Goal: Task Accomplishment & Management: Manage account settings

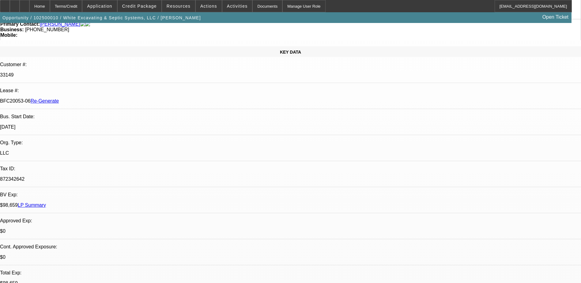
select select "0.1"
select select "0"
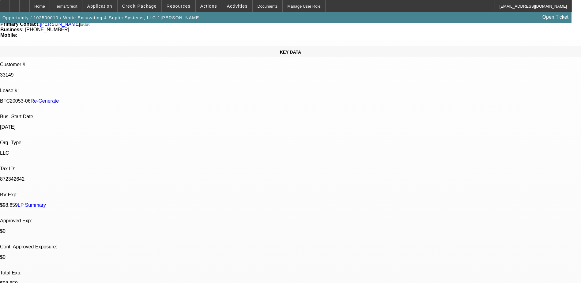
select select "0"
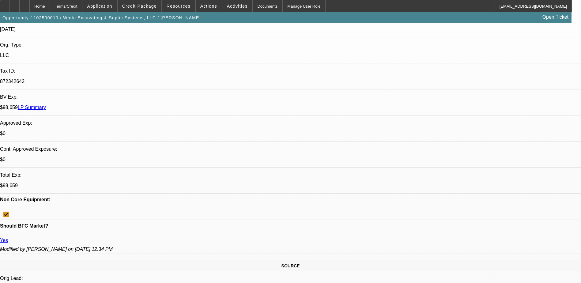
select select "1"
select select "6"
select select "1"
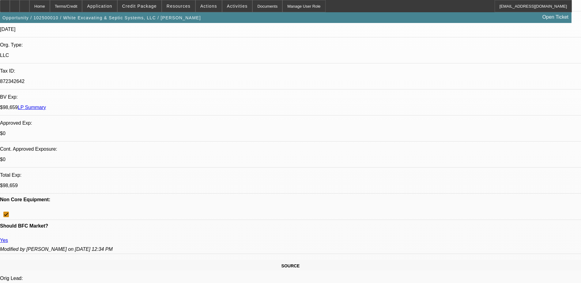
select select "6"
select select "1"
select select "6"
select select "1"
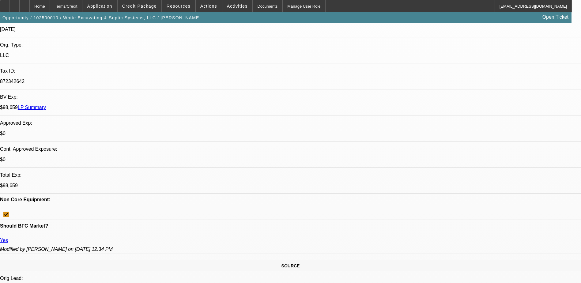
select select "1"
select select "6"
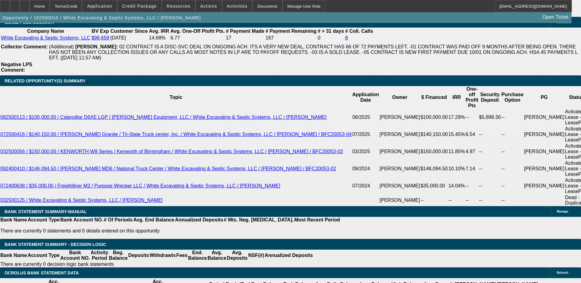
scroll to position [1076, 0]
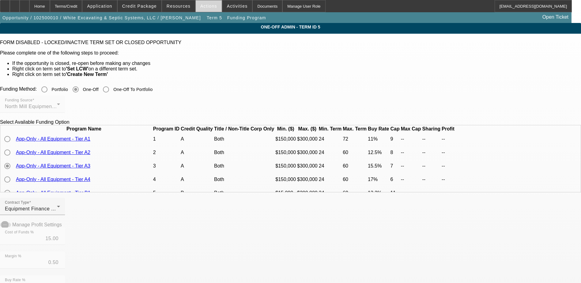
click at [207, 4] on span "Actions" at bounding box center [208, 6] width 17 height 5
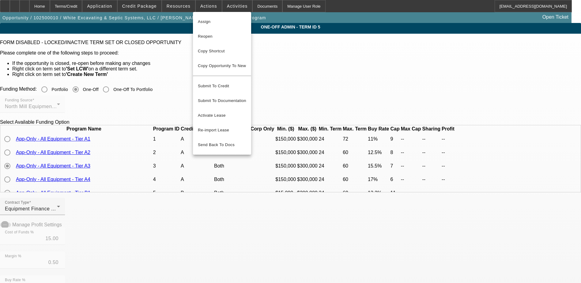
click at [49, 5] on div at bounding box center [290, 141] width 581 height 283
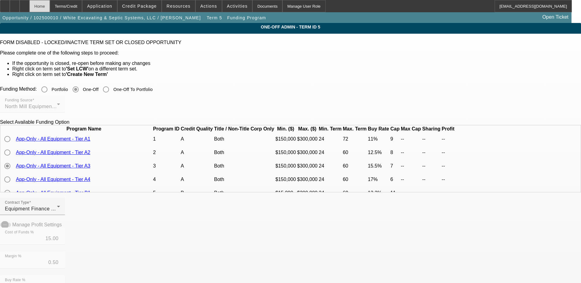
click at [50, 6] on div "Home" at bounding box center [39, 6] width 21 height 12
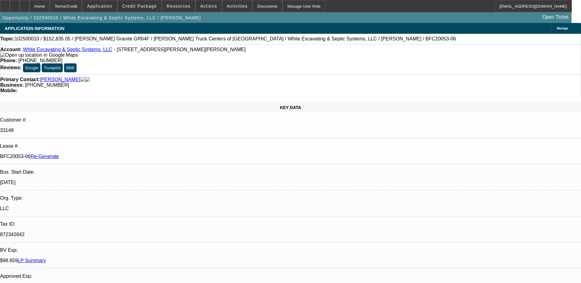
select select "0.1"
select select "0"
select select "6"
select select "0"
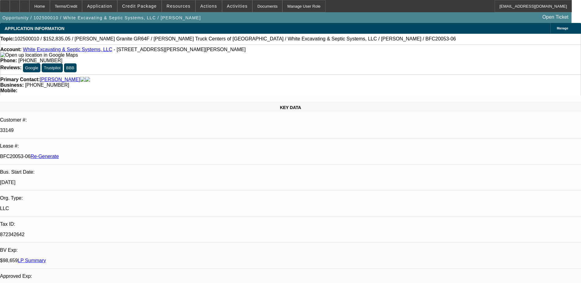
select select "0"
select select "6"
select select "0"
select select "6"
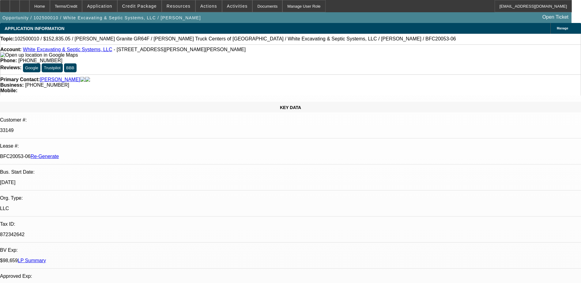
select select "0"
select select "6"
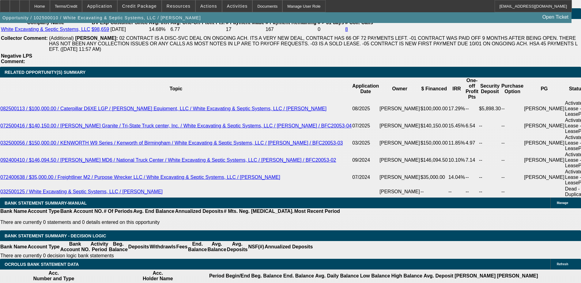
scroll to position [1102, 0]
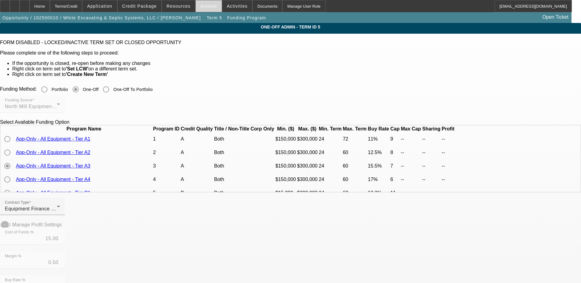
click at [204, 6] on span "Actions" at bounding box center [208, 6] width 17 height 5
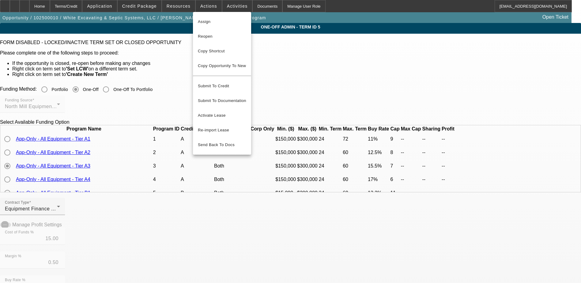
click at [176, 4] on div at bounding box center [290, 141] width 581 height 283
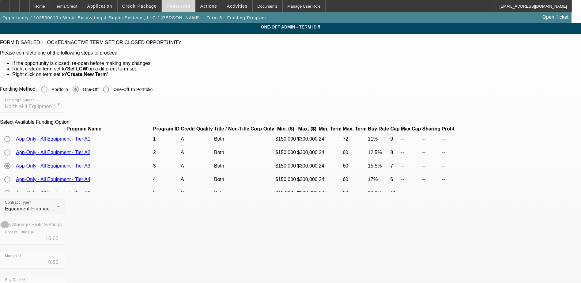
click at [176, 6] on span "Resources" at bounding box center [179, 6] width 24 height 5
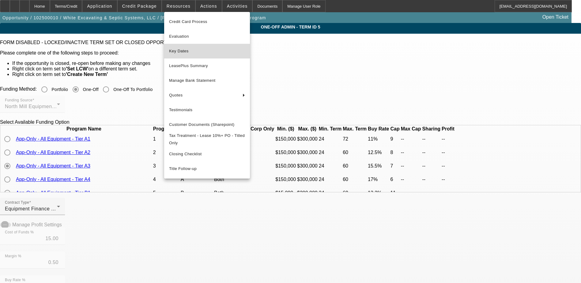
click at [182, 50] on span "Key Dates" at bounding box center [207, 50] width 76 height 7
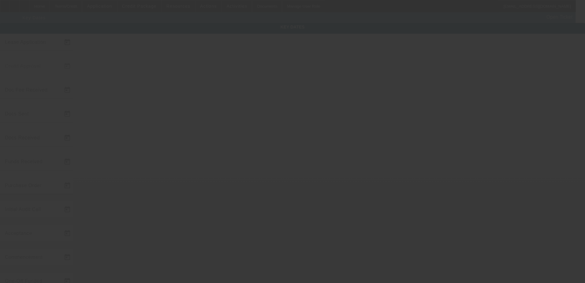
type input "[DATE]"
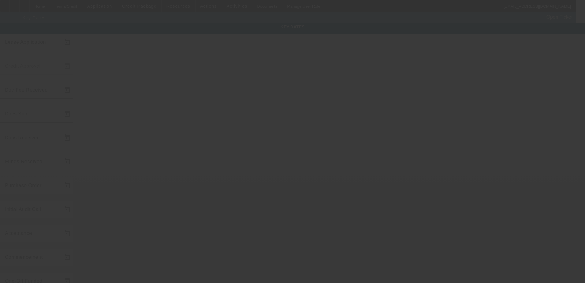
type input "[DATE]"
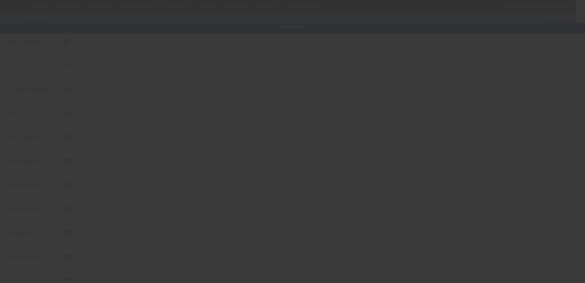
type input "[DATE]"
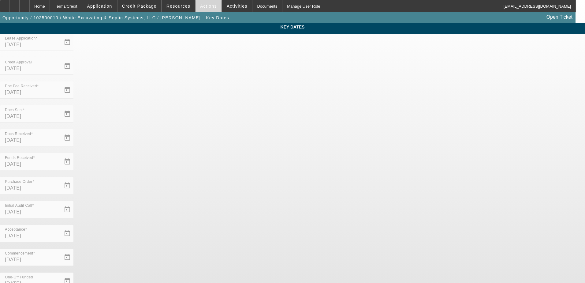
click at [200, 5] on span "Actions" at bounding box center [208, 6] width 17 height 5
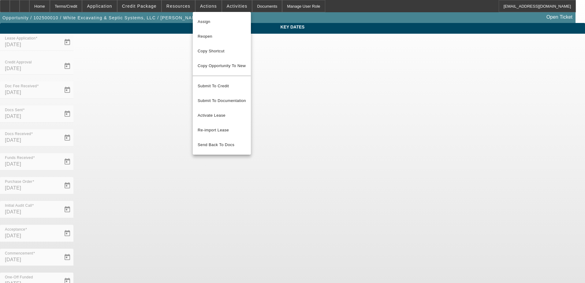
click at [91, 145] on div at bounding box center [292, 141] width 585 height 283
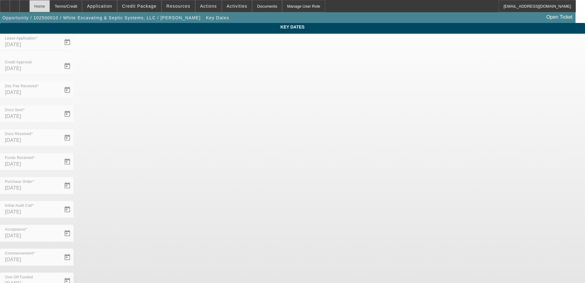
click at [50, 8] on div "Home" at bounding box center [39, 6] width 21 height 12
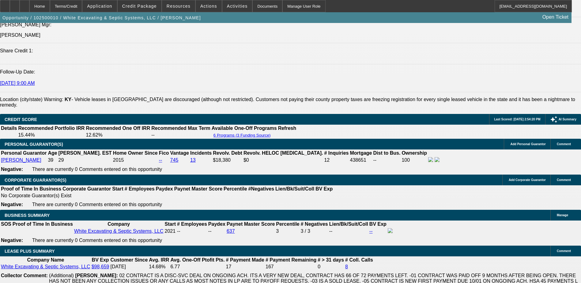
select select "0.1"
select select "0"
select select "6"
select select "0"
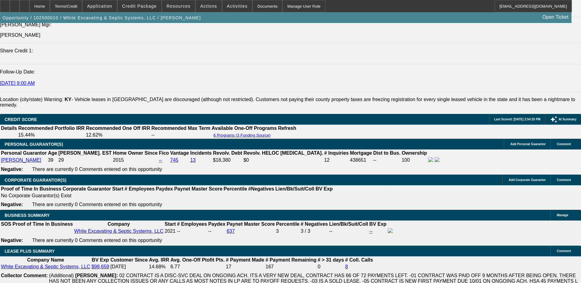
select select "0"
select select "6"
select select "0"
select select "6"
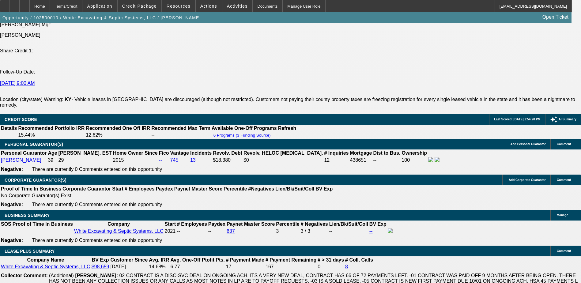
select select "0"
select select "6"
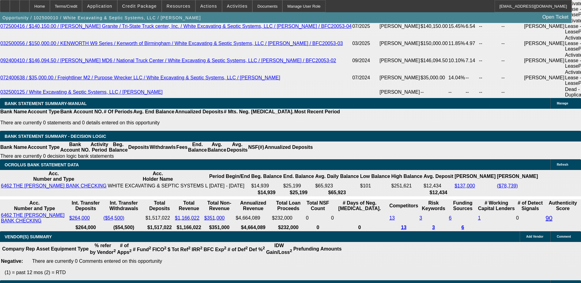
scroll to position [1206, 0]
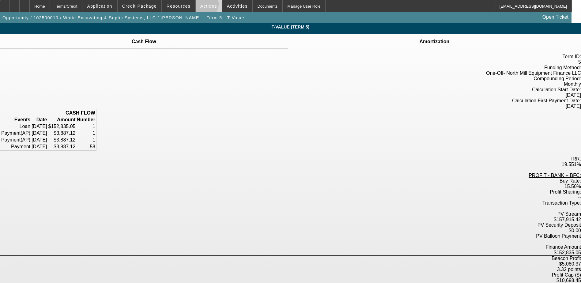
click at [201, 6] on span "Actions" at bounding box center [208, 6] width 17 height 5
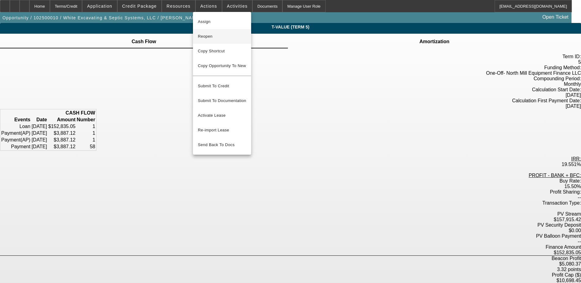
click at [208, 36] on span "Reopen" at bounding box center [222, 36] width 48 height 7
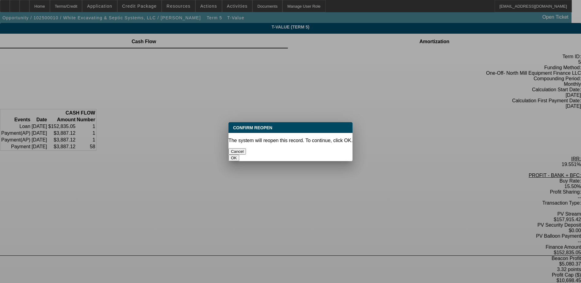
click at [239, 155] on button "OK" at bounding box center [233, 158] width 11 height 6
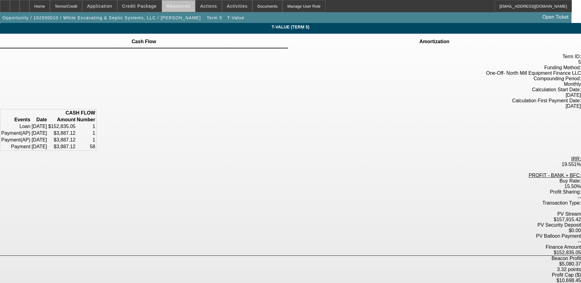
click at [185, 9] on span at bounding box center [178, 6] width 33 height 15
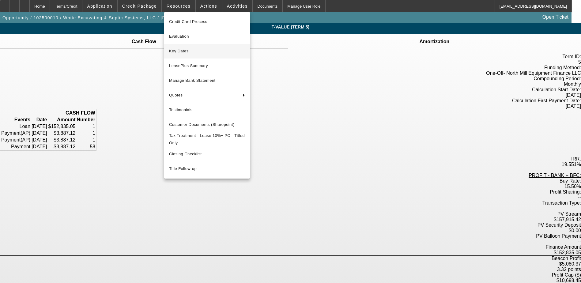
click at [181, 51] on span "Key Dates" at bounding box center [207, 50] width 76 height 7
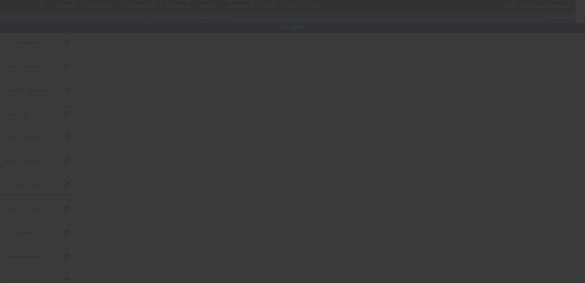
type input "[DATE]"
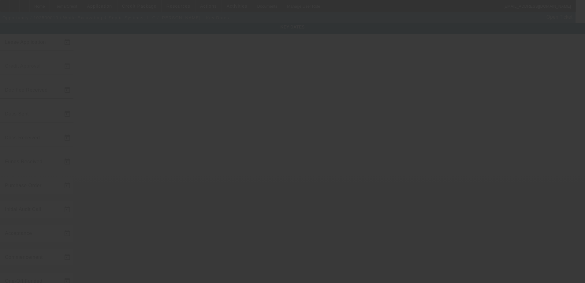
type input "[DATE]"
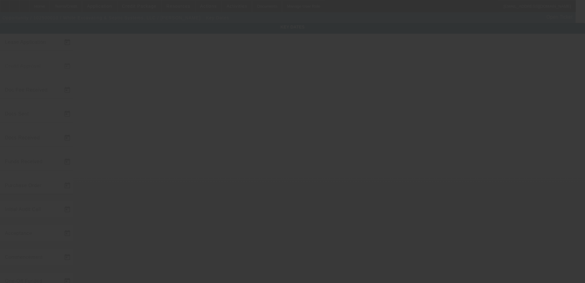
type input "[DATE]"
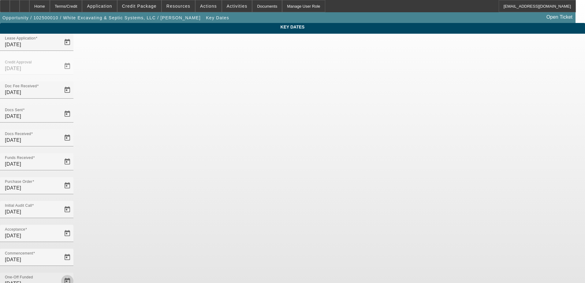
click at [75, 274] on span "Open calendar" at bounding box center [67, 281] width 15 height 15
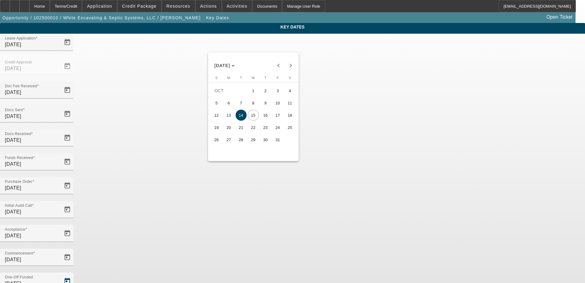
click at [229, 116] on span "13" at bounding box center [228, 115] width 11 height 11
type input "[DATE]"
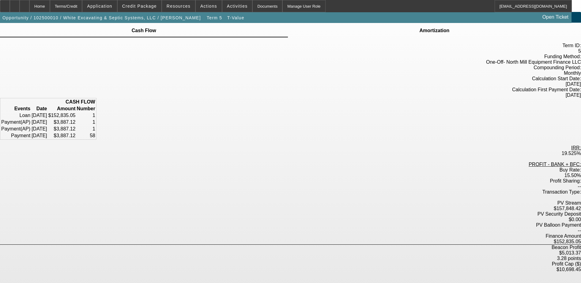
scroll to position [7, 0]
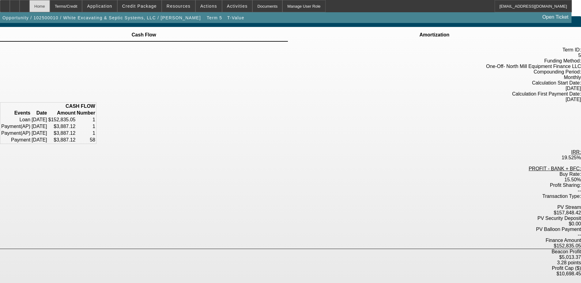
click at [50, 9] on div "Home" at bounding box center [39, 6] width 21 height 12
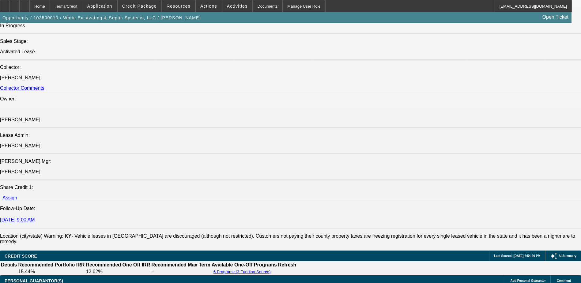
select select "0.1"
select select "0"
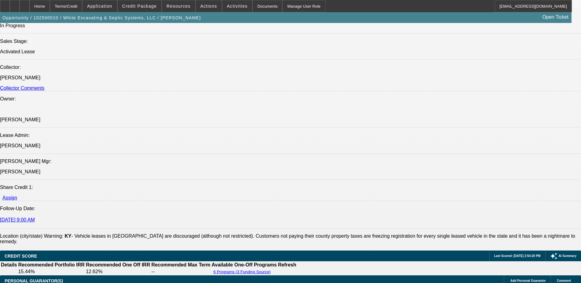
select select "0"
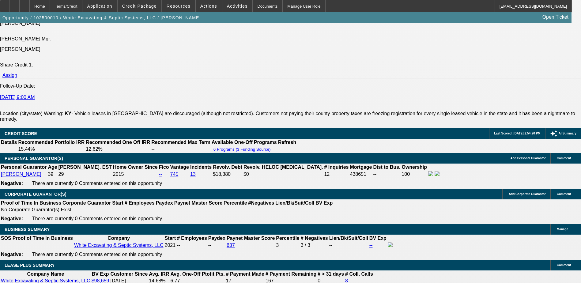
select select "1"
select select "6"
select select "1"
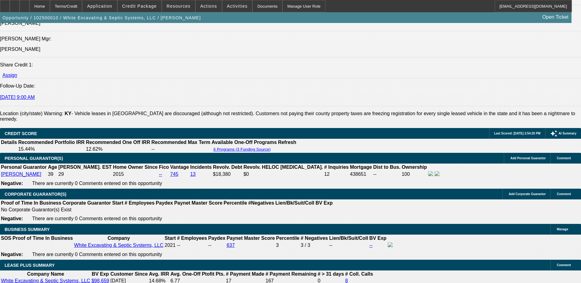
select select "6"
select select "1"
select select "6"
select select "1"
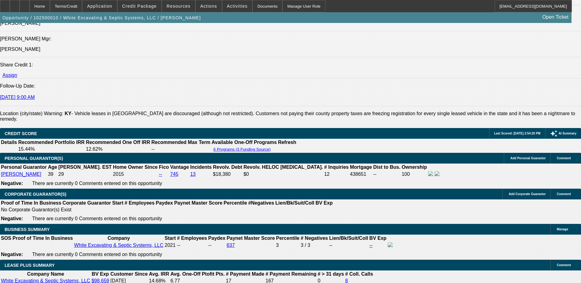
select select "1"
select select "6"
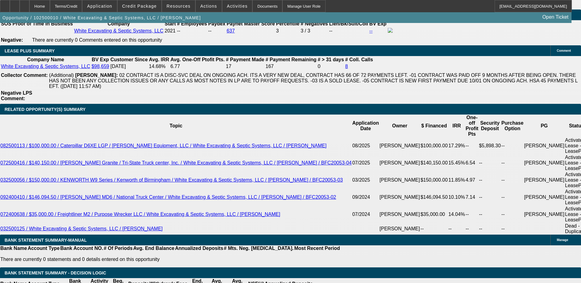
scroll to position [1069, 0]
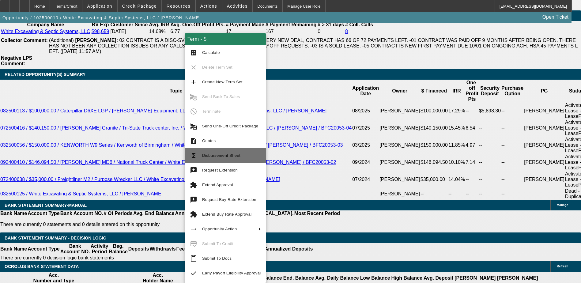
click at [229, 158] on span "Disbursement Sheet" at bounding box center [231, 155] width 59 height 7
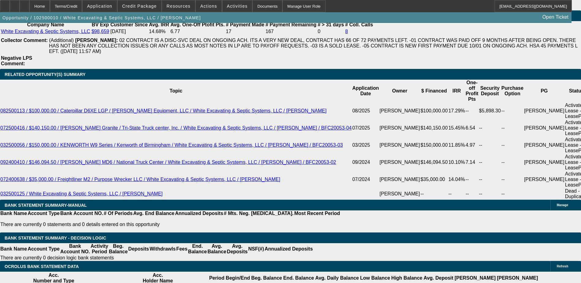
scroll to position [1100, 0]
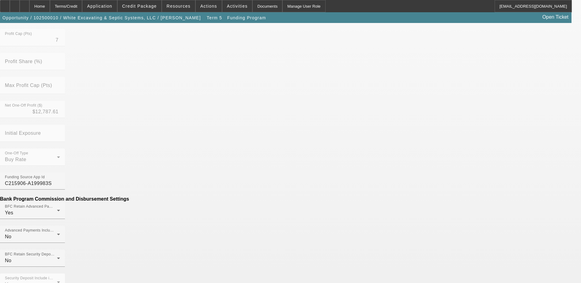
scroll to position [245, 0]
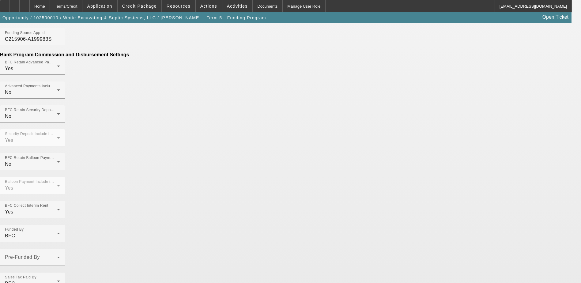
scroll to position [373, 0]
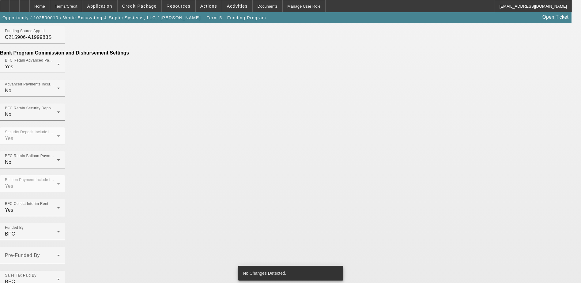
click at [235, 269] on div "No Changes Detected." at bounding box center [290, 273] width 110 height 20
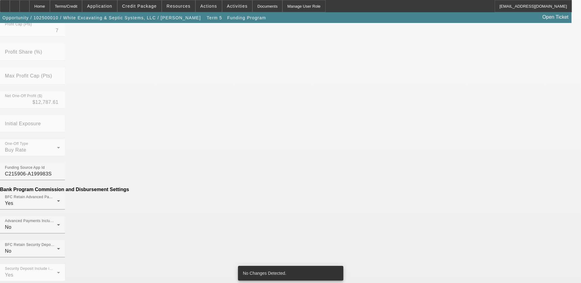
scroll to position [158, 0]
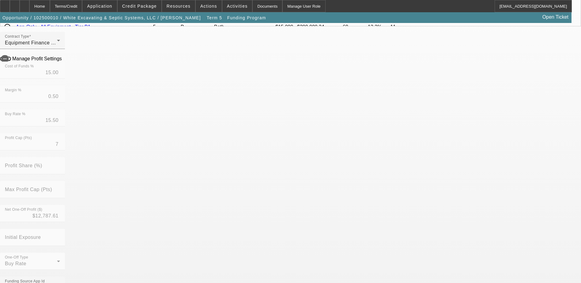
scroll to position [169, 0]
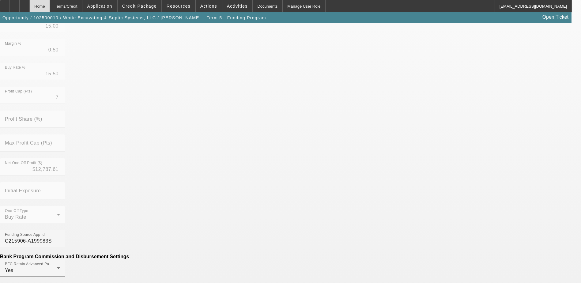
click at [50, 6] on div "Home" at bounding box center [39, 6] width 21 height 12
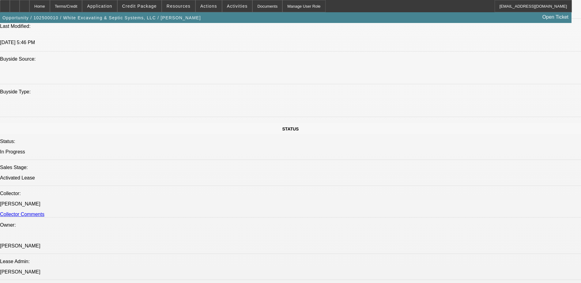
select select "0.1"
select select "0"
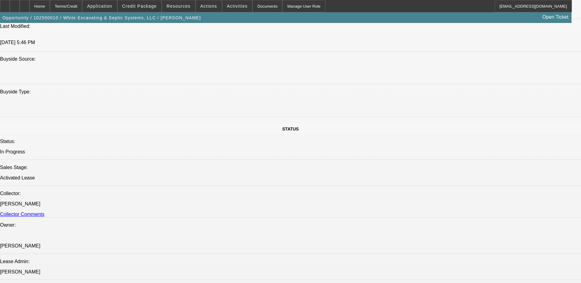
select select "0"
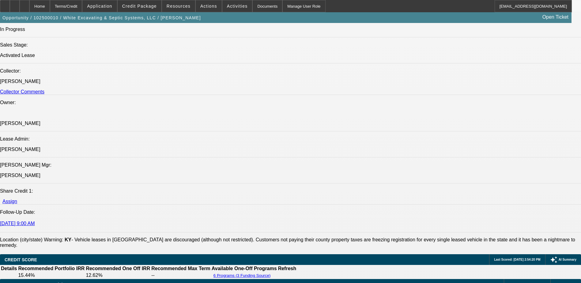
select select "1"
select select "6"
select select "1"
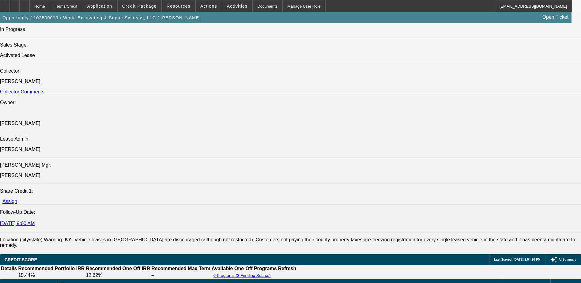
select select "6"
select select "1"
select select "6"
select select "1"
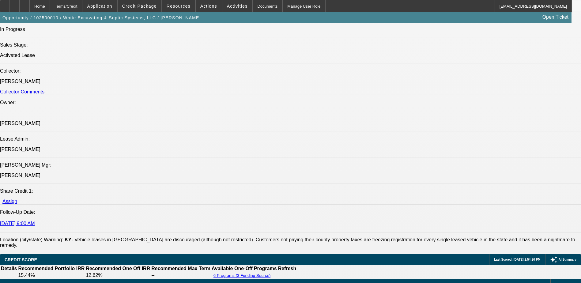
select select "1"
select select "6"
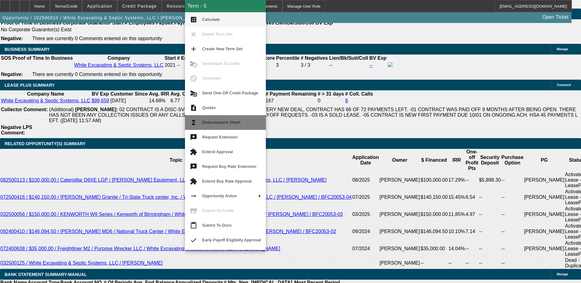
scroll to position [1035, 0]
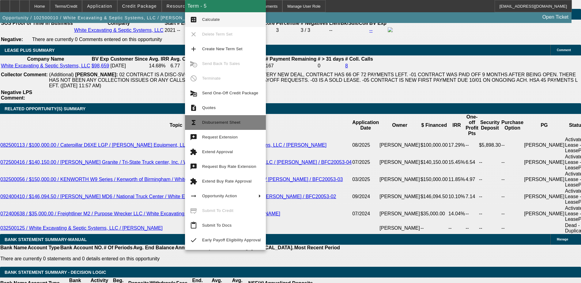
click at [202, 123] on span "Disbursement Sheet" at bounding box center [221, 122] width 38 height 5
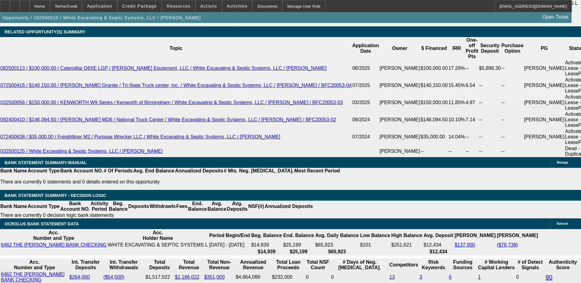
scroll to position [1127, 0]
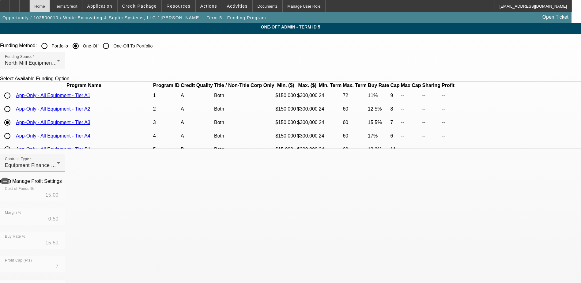
click at [50, 6] on div "Home" at bounding box center [39, 6] width 21 height 12
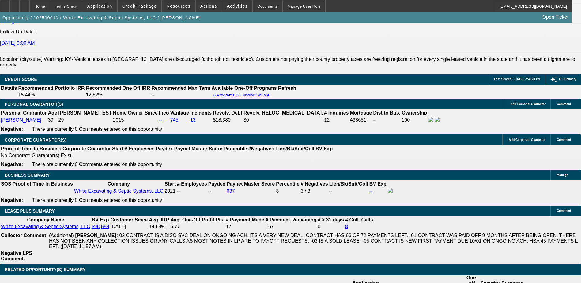
select select "0.1"
select select "0"
select select "6"
select select "0"
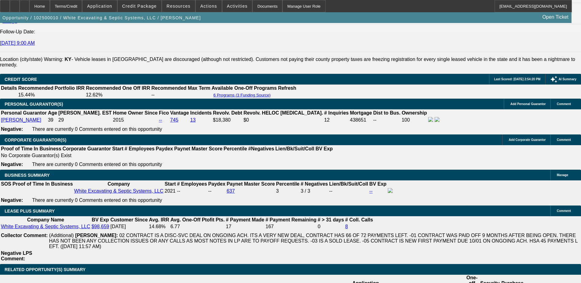
select select "0"
select select "6"
select select "0"
select select "6"
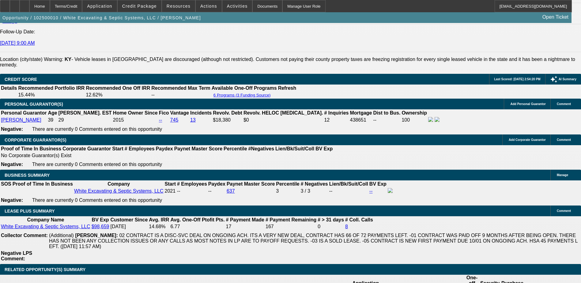
select select "0"
select select "6"
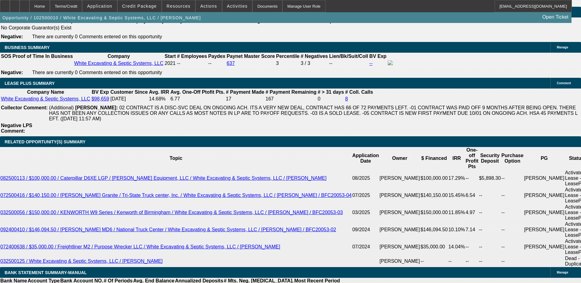
scroll to position [1037, 0]
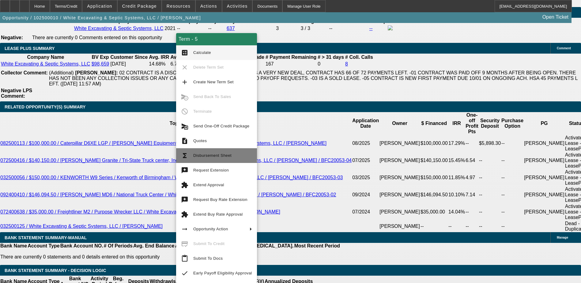
click at [214, 157] on span "Disbursement Sheet" at bounding box center [212, 155] width 38 height 5
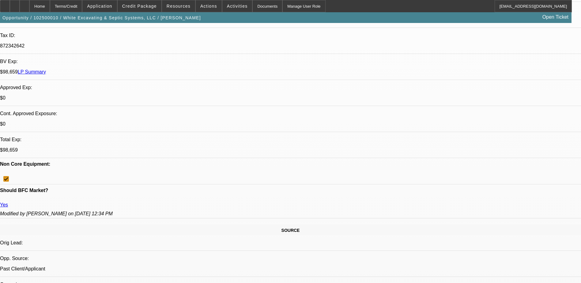
scroll to position [180, 0]
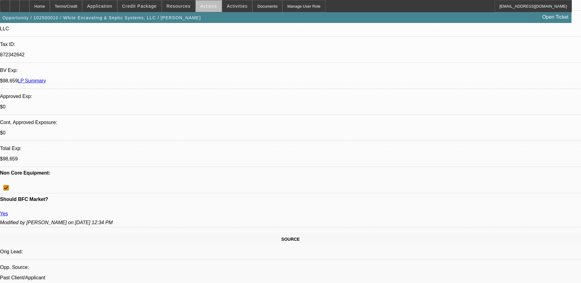
click at [206, 7] on span "Actions" at bounding box center [208, 6] width 17 height 5
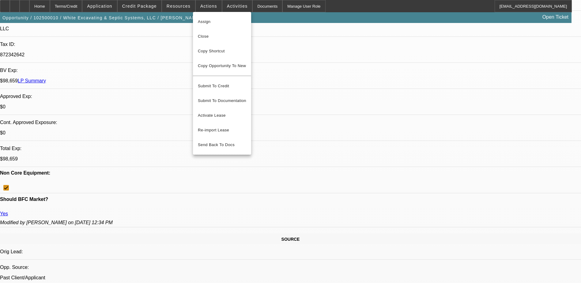
click at [413, 5] on div at bounding box center [290, 141] width 581 height 283
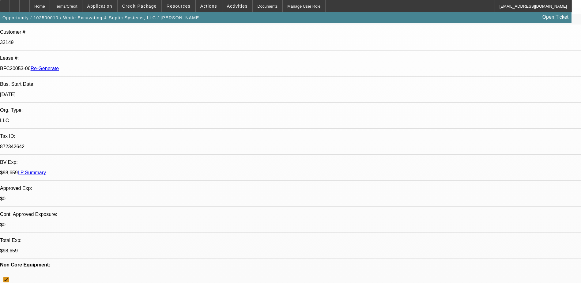
scroll to position [0, 0]
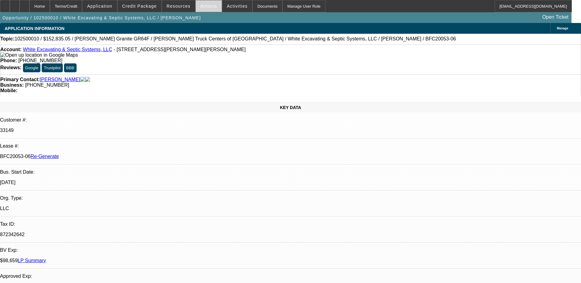
click at [208, 9] on span at bounding box center [209, 6] width 26 height 15
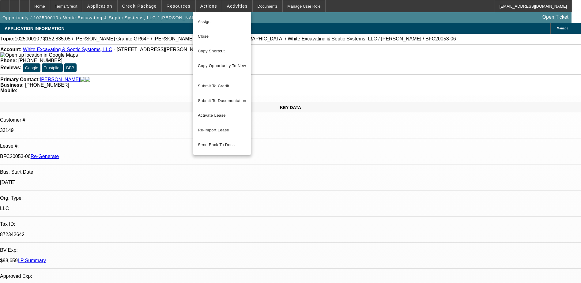
click at [177, 18] on div at bounding box center [290, 141] width 581 height 283
